Goal: Navigation & Orientation: Understand site structure

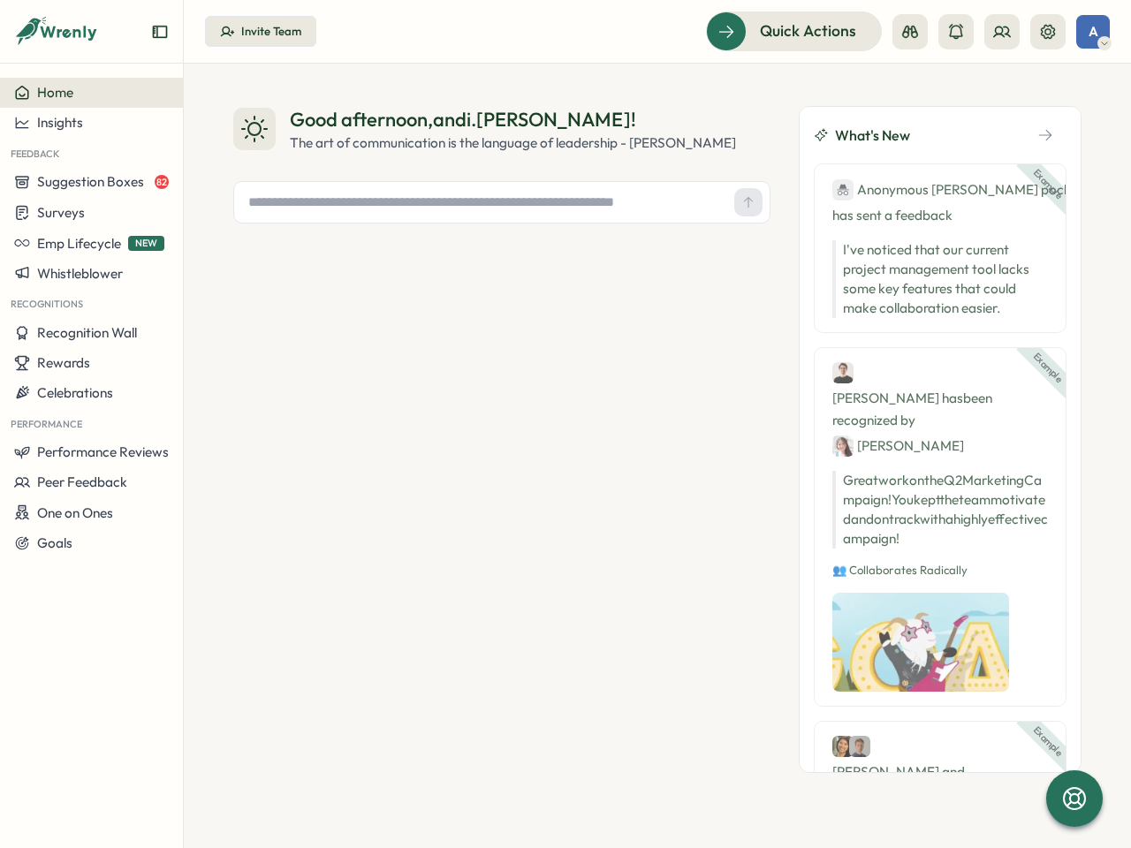
click at [566, 424] on div "Good afternoon , andi.[PERSON_NAME] ! The art of communication is the language …" at bounding box center [501, 439] width 537 height 667
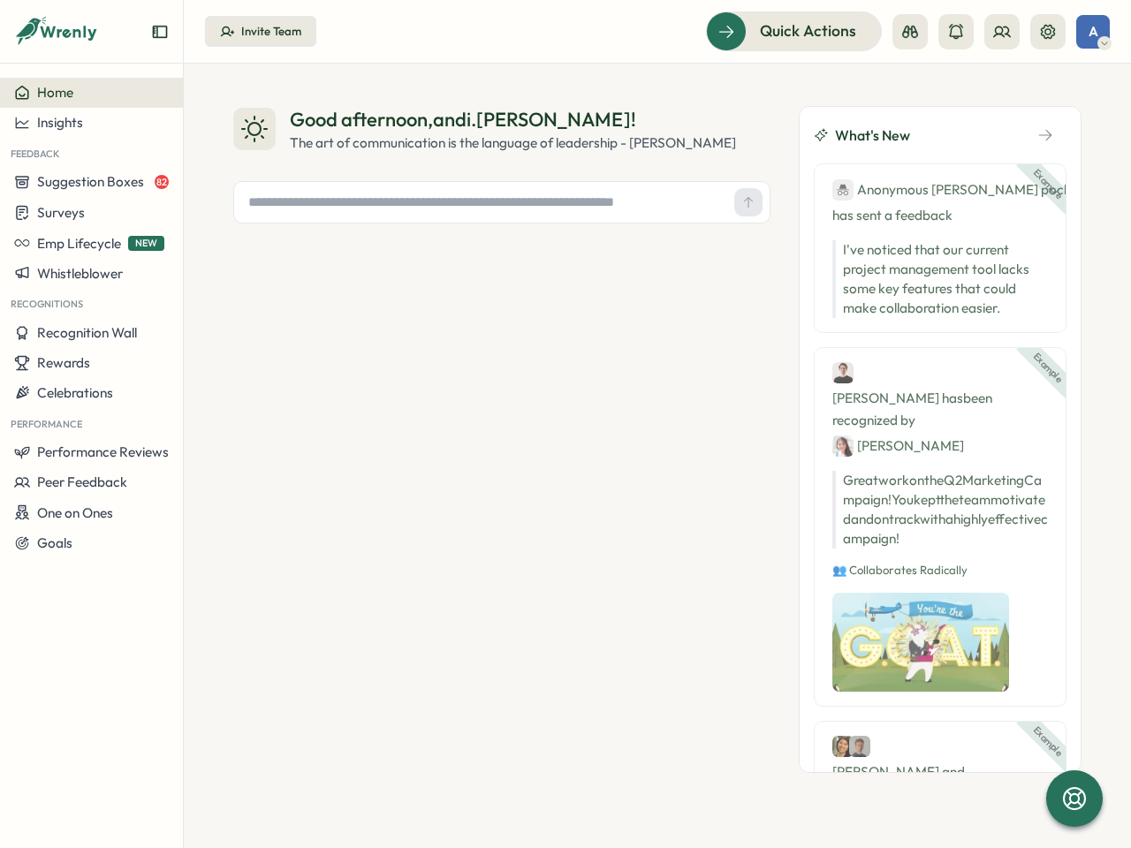
click at [566, 424] on div "Good afternoon , andi.[PERSON_NAME] ! The art of communication is the language …" at bounding box center [501, 439] width 537 height 667
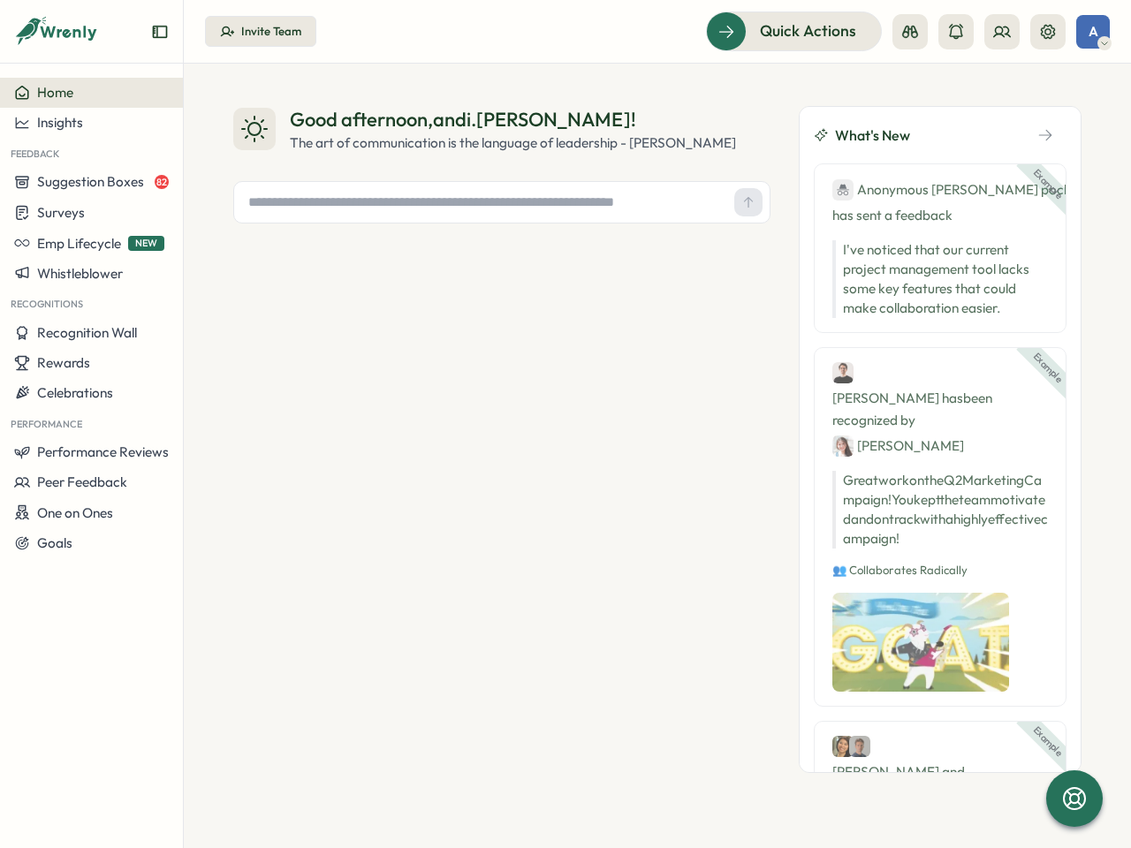
click at [160, 32] on icon "Expand sidebar" at bounding box center [160, 32] width 18 height 18
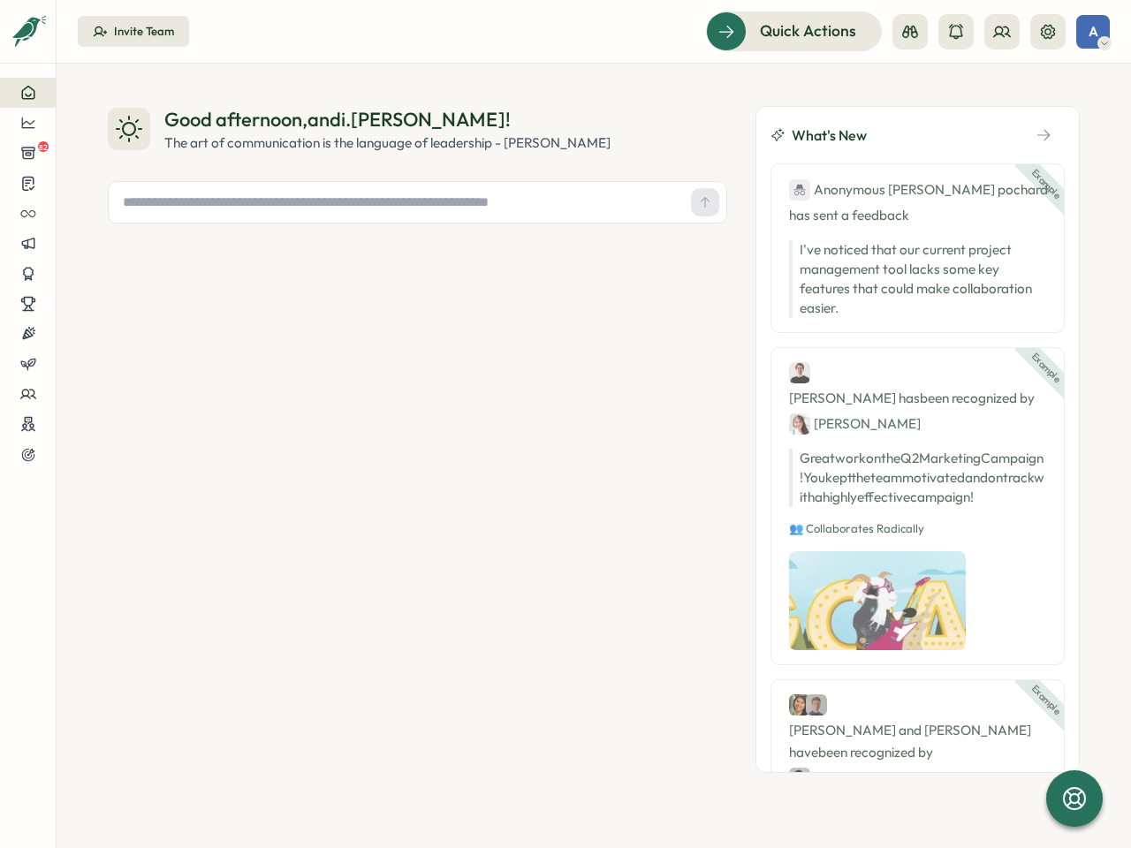
click at [91, 93] on div "82 Invite Team Quick Actions A Good afternoon , [PERSON_NAME].[PERSON_NAME] ! T…" at bounding box center [565, 424] width 1131 height 848
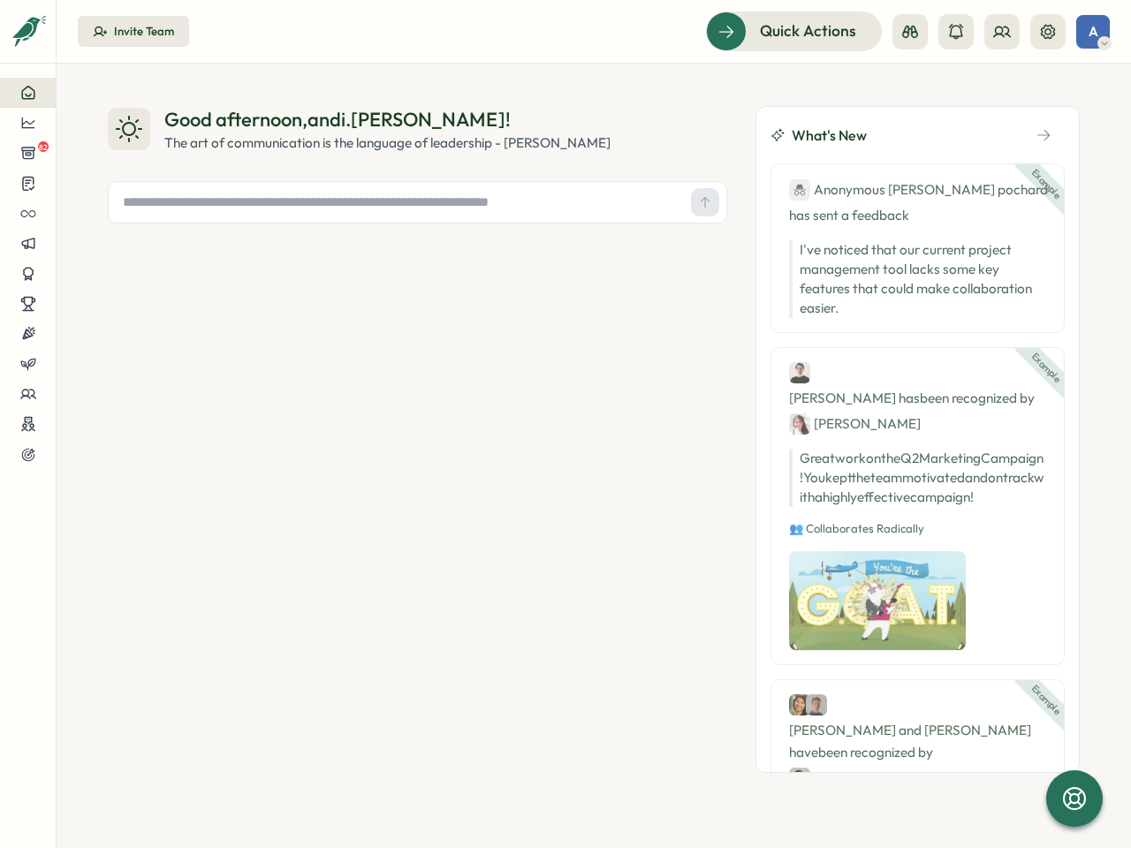
click at [91, 123] on div "Good afternoon , andi.[PERSON_NAME] ! The art of communication is the language …" at bounding box center [594, 456] width 1075 height 785
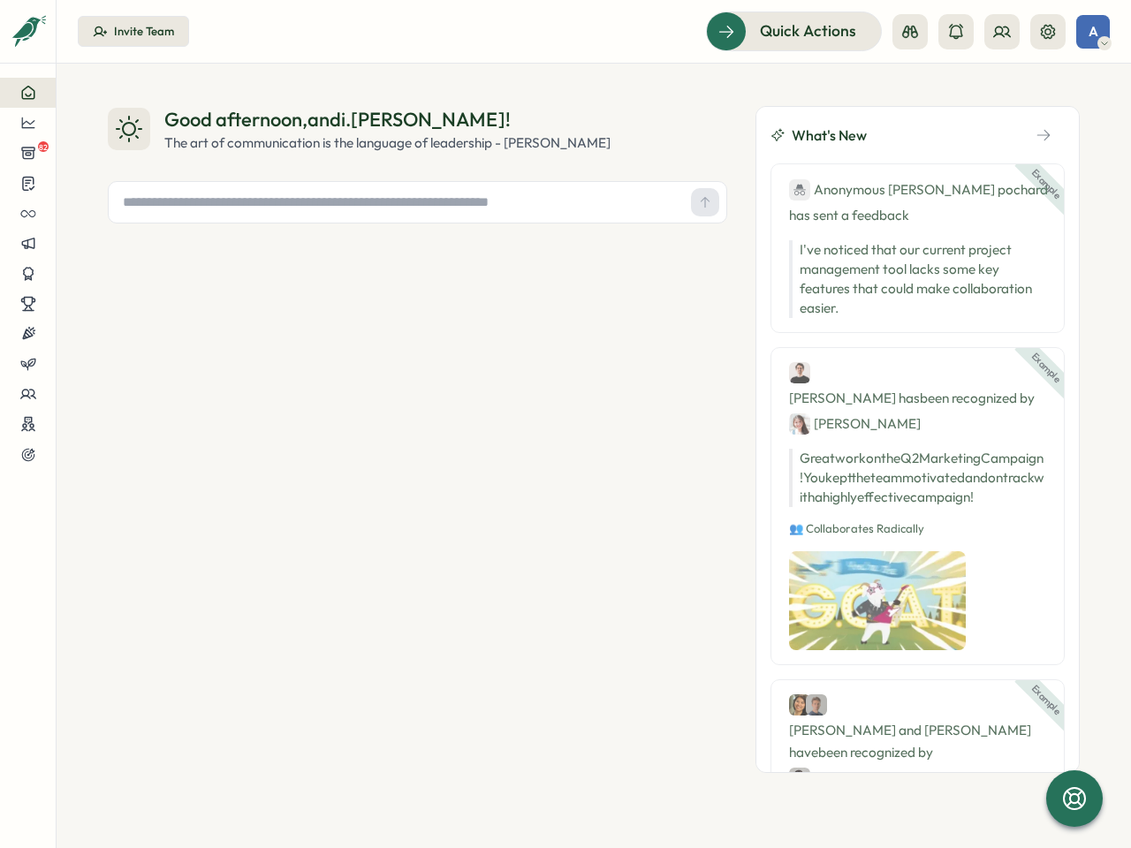
click at [91, 182] on div "Good afternoon , andi.[PERSON_NAME] ! The art of communication is the language …" at bounding box center [594, 456] width 1075 height 785
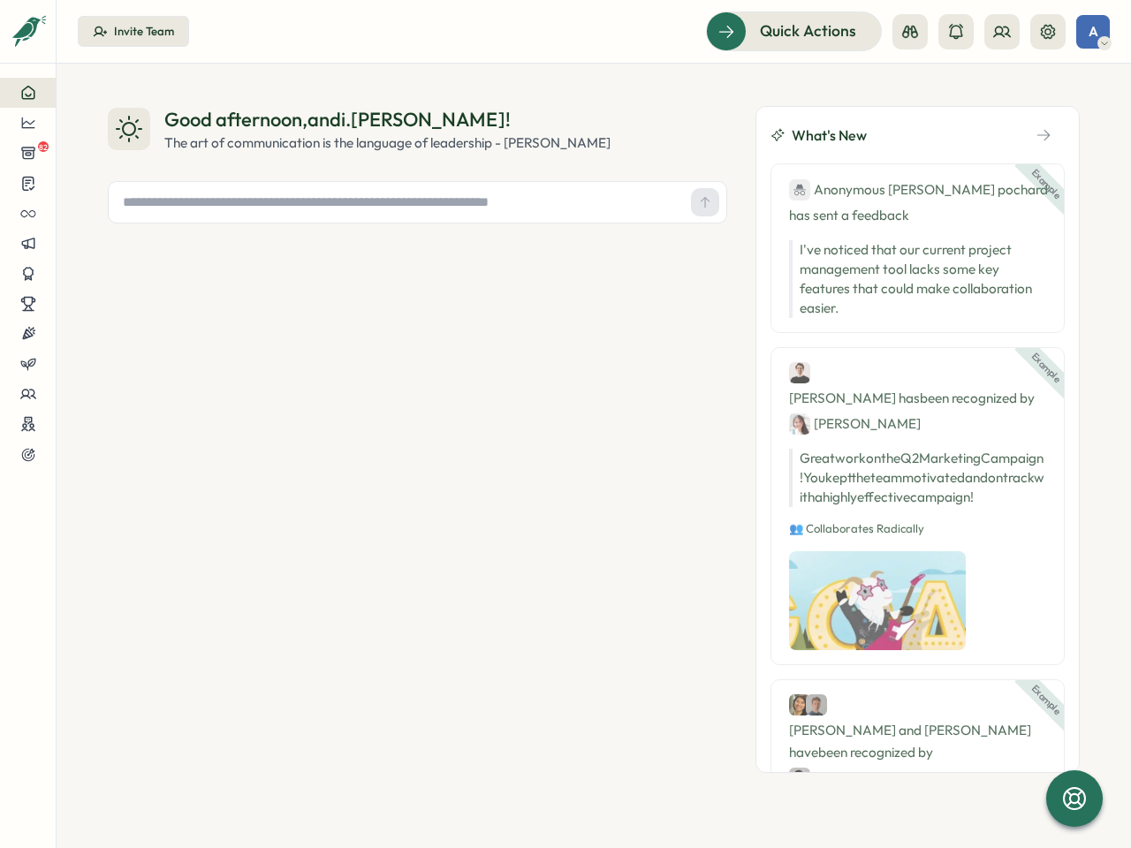
click at [91, 212] on div "Good afternoon , andi.[PERSON_NAME] ! The art of communication is the language …" at bounding box center [594, 456] width 1075 height 785
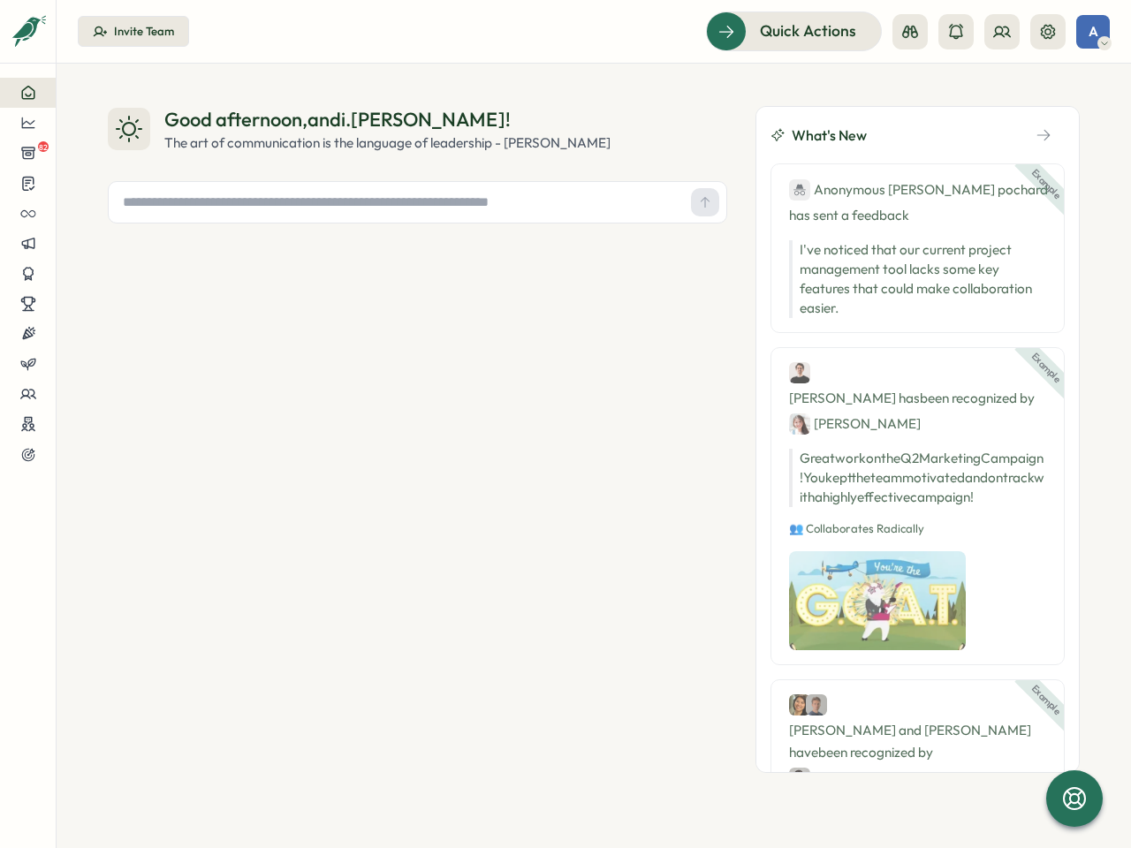
click at [91, 243] on div "Good afternoon , andi.[PERSON_NAME] ! The art of communication is the language …" at bounding box center [594, 456] width 1075 height 785
click at [91, 273] on div "Good afternoon , andi.[PERSON_NAME] ! The art of communication is the language …" at bounding box center [594, 456] width 1075 height 785
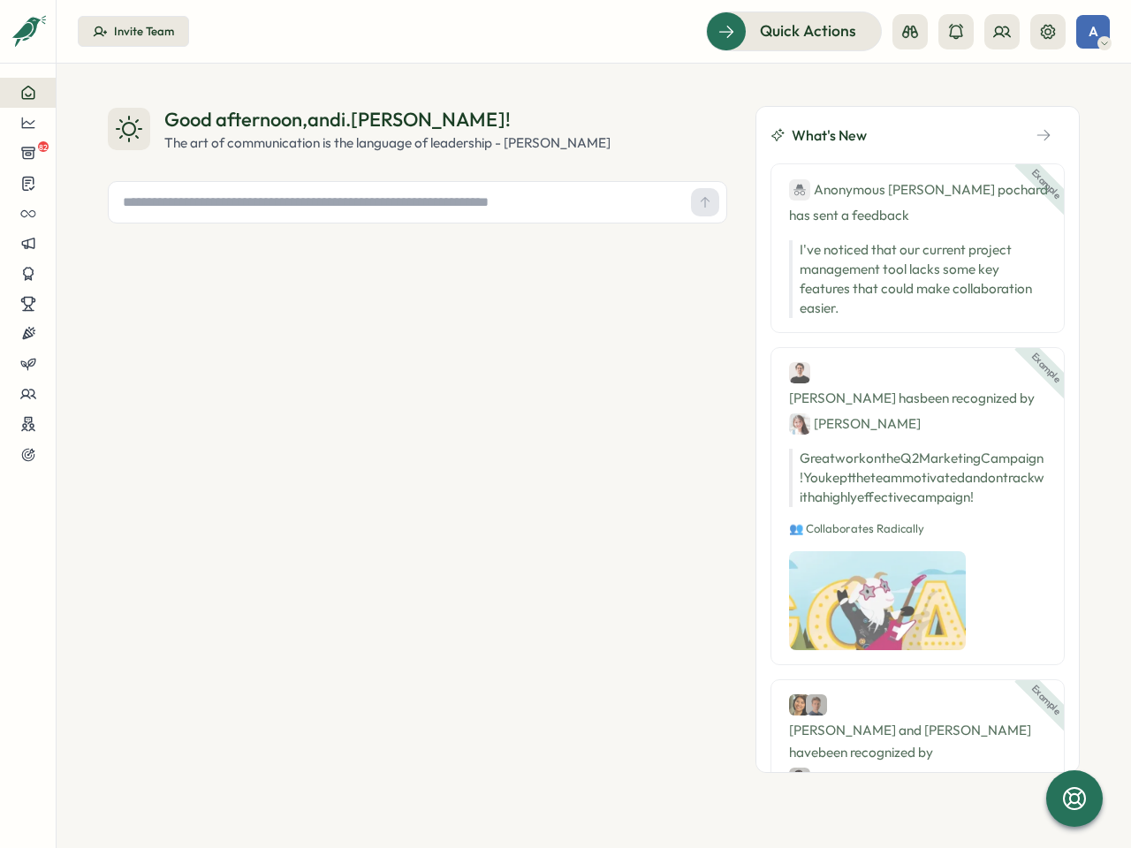
click at [91, 333] on div "Good afternoon , andi.[PERSON_NAME] ! The art of communication is the language …" at bounding box center [594, 456] width 1075 height 785
